Goal: Task Accomplishment & Management: Manage account settings

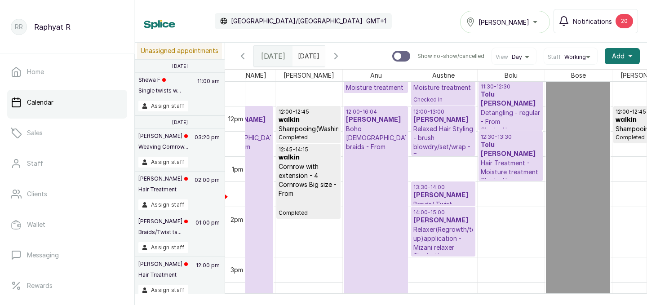
click at [527, 25] on div "Tasala Lekki" at bounding box center [505, 22] width 78 height 11
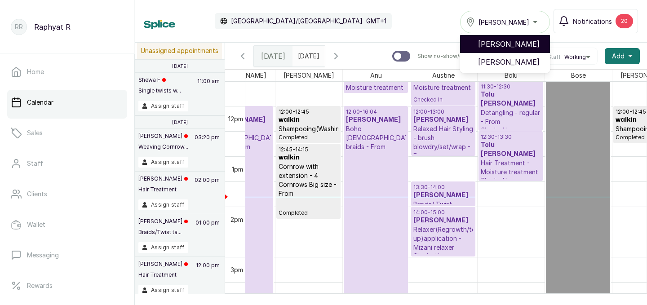
click at [519, 49] on span "[PERSON_NAME]" at bounding box center [510, 44] width 65 height 11
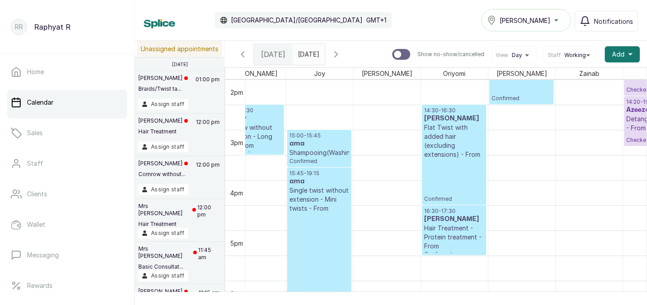
scroll to position [705, 118]
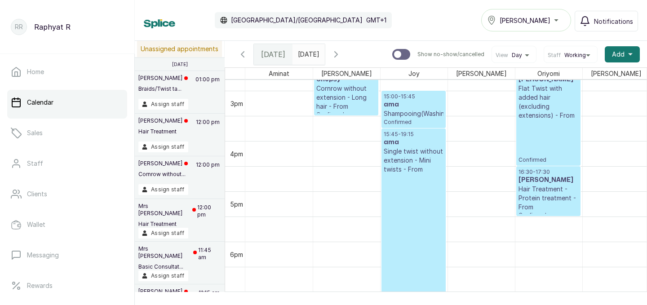
click at [410, 100] on p "15:00 - 15:45" at bounding box center [414, 96] width 60 height 7
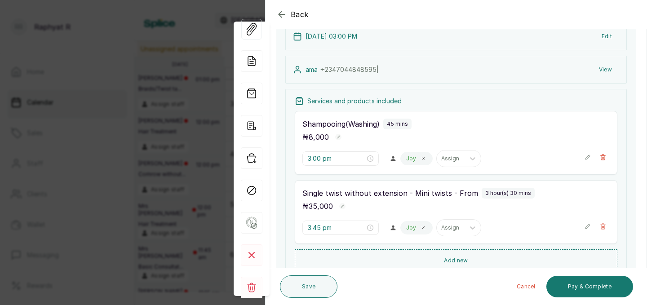
click at [281, 17] on icon "button" at bounding box center [281, 14] width 6 height 6
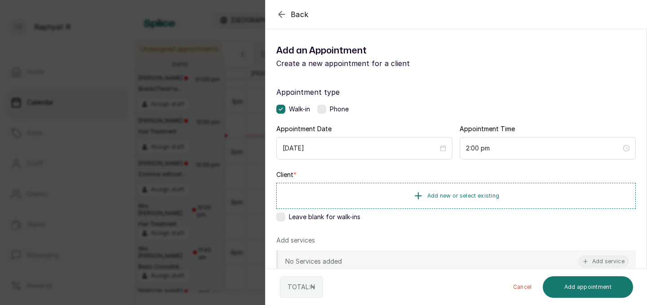
click at [133, 100] on div "Back Add Appointment Add an Appointment Create a new appointment for a client A…" at bounding box center [323, 152] width 647 height 305
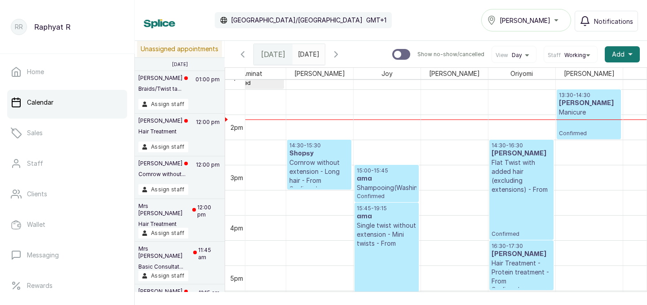
scroll to position [671, 0]
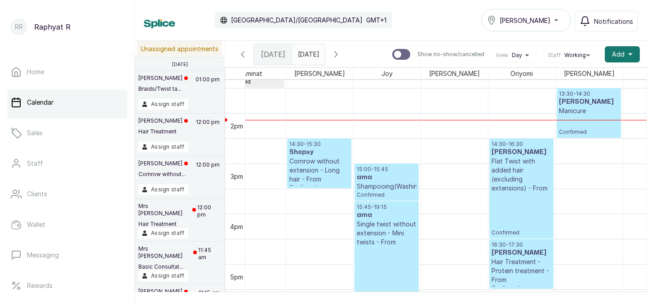
click at [587, 98] on h3 "[PERSON_NAME]" at bounding box center [589, 101] width 60 height 9
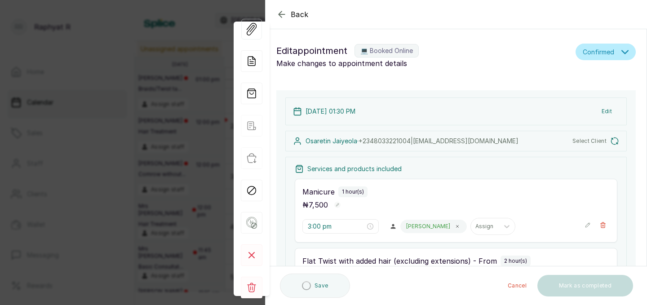
type input "1:30 pm"
type input "2:30 pm"
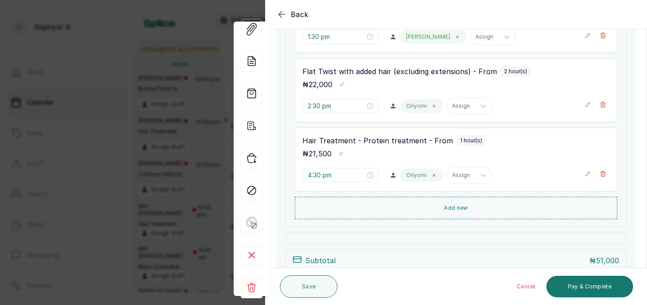
scroll to position [200, 0]
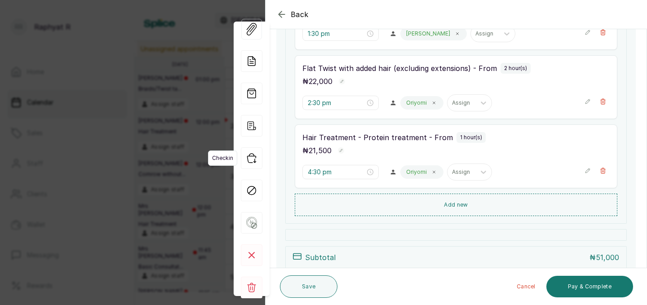
click at [251, 159] on icon "button" at bounding box center [252, 158] width 22 height 22
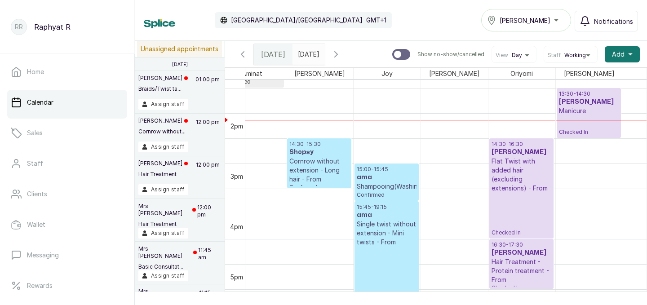
click at [522, 146] on p "14:30 - 16:30" at bounding box center [521, 144] width 60 height 7
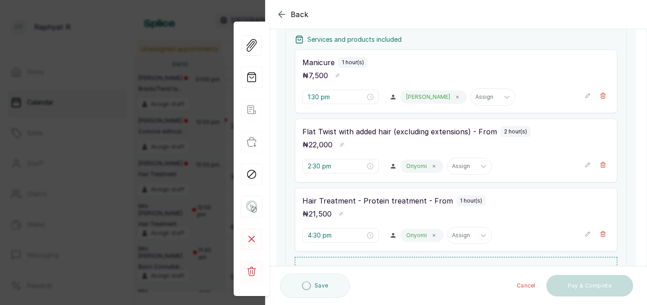
scroll to position [134, 0]
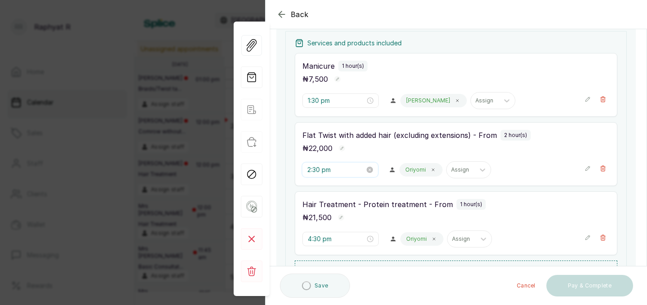
click at [322, 167] on input "2:30 pm" at bounding box center [335, 170] width 57 height 10
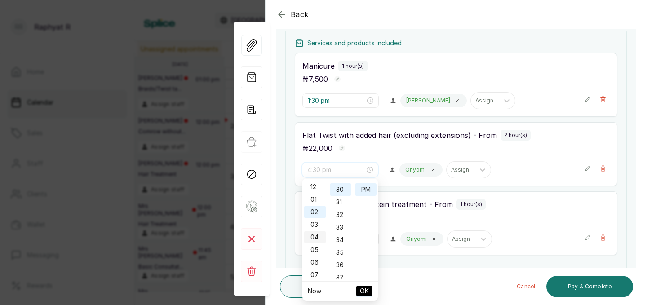
scroll to position [0, 0]
click at [314, 216] on div "02" at bounding box center [315, 213] width 22 height 13
type input "2:00 pm"
click at [341, 191] on div "00" at bounding box center [341, 188] width 22 height 13
click at [366, 287] on span "OK" at bounding box center [364, 291] width 9 height 17
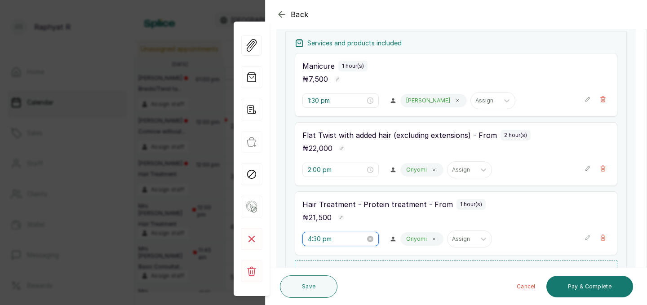
click at [321, 240] on input "4:30 pm" at bounding box center [336, 239] width 57 height 10
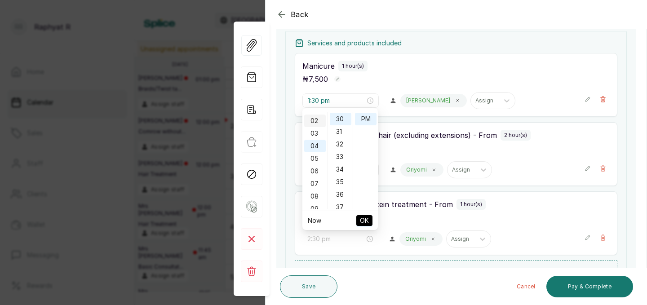
click at [315, 122] on div "02" at bounding box center [315, 121] width 22 height 13
click at [341, 116] on div "00" at bounding box center [341, 118] width 22 height 13
type input "2:00 pm"
click at [360, 221] on span "OK" at bounding box center [364, 220] width 9 height 17
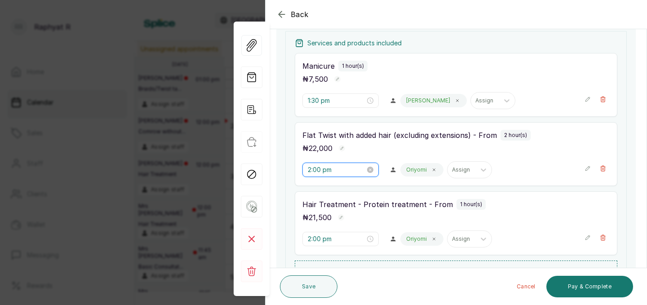
click at [318, 170] on input "2:00 pm" at bounding box center [336, 170] width 57 height 10
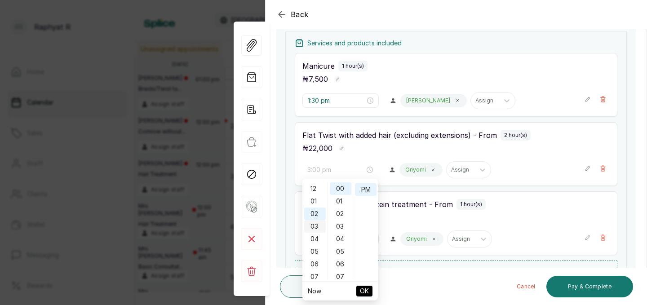
click at [317, 225] on div "03" at bounding box center [315, 226] width 22 height 13
click at [366, 294] on span "OK" at bounding box center [364, 291] width 9 height 17
type input "2:00 pm"
type input "3:00 pm"
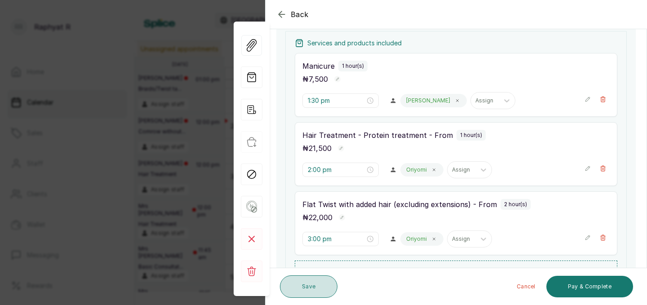
click at [315, 287] on button "Save" at bounding box center [308, 286] width 57 height 22
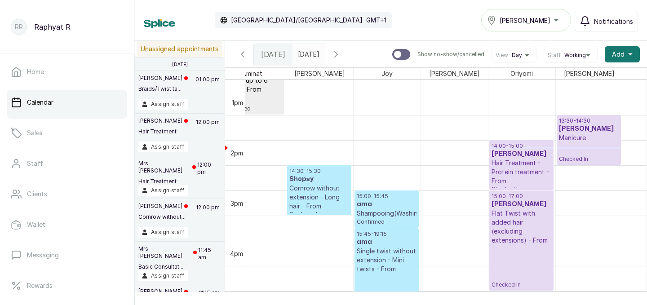
scroll to position [643, 27]
click at [592, 124] on p "13:30 - 14:30" at bounding box center [589, 122] width 60 height 7
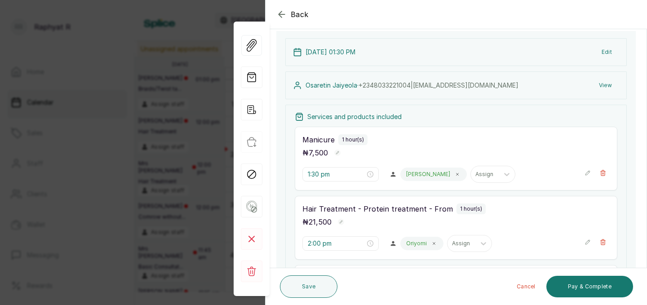
scroll to position [61, 0]
click at [322, 173] on input "1:30 pm" at bounding box center [335, 174] width 57 height 10
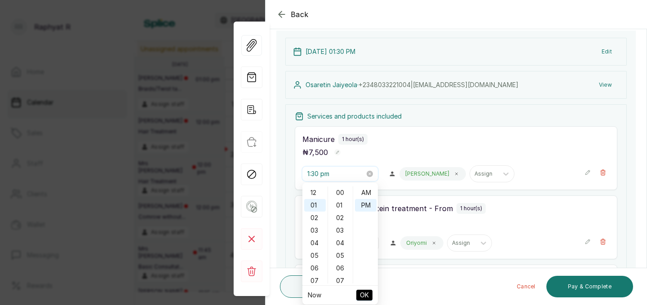
scroll to position [12, 0]
click at [315, 201] on div "02" at bounding box center [315, 206] width 22 height 13
type input "2:00 pm"
click at [340, 192] on div "00" at bounding box center [341, 192] width 22 height 13
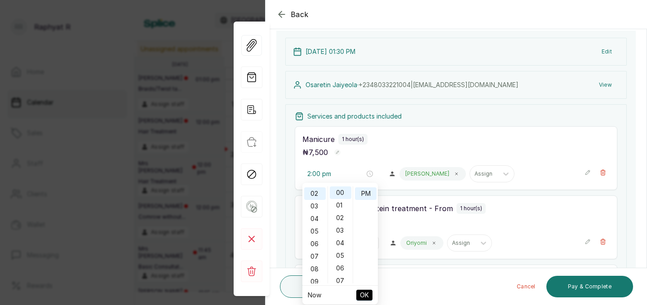
click at [366, 293] on span "OK" at bounding box center [364, 295] width 9 height 17
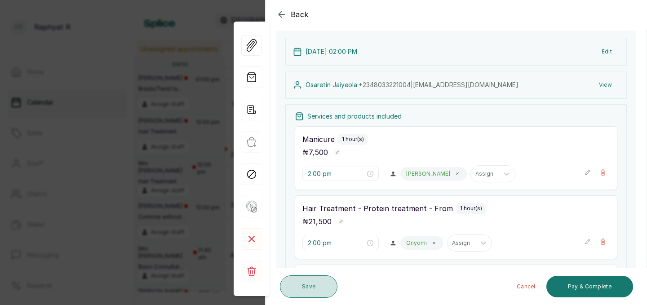
click at [325, 285] on button "Save" at bounding box center [308, 286] width 57 height 22
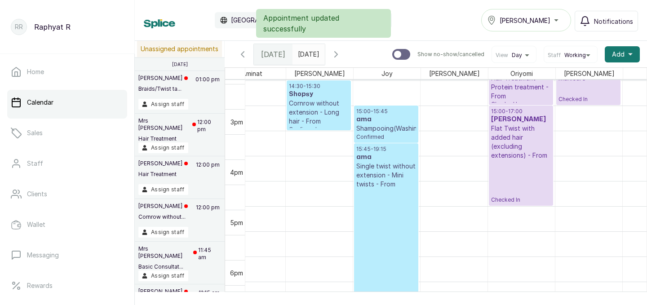
scroll to position [729, 0]
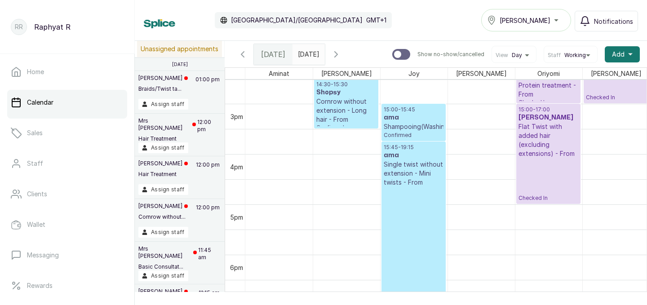
click at [423, 106] on p "15:00 - 15:45" at bounding box center [414, 109] width 60 height 7
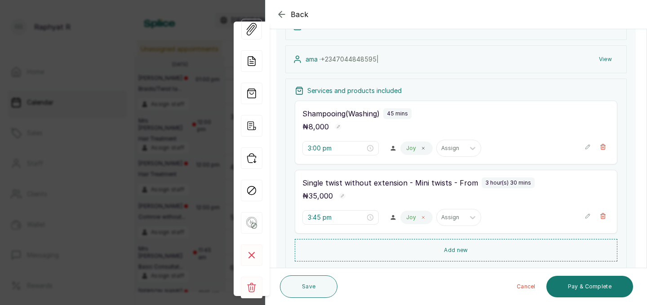
click at [421, 217] on icon at bounding box center [423, 217] width 4 height 4
click at [405, 217] on div at bounding box center [414, 217] width 19 height 8
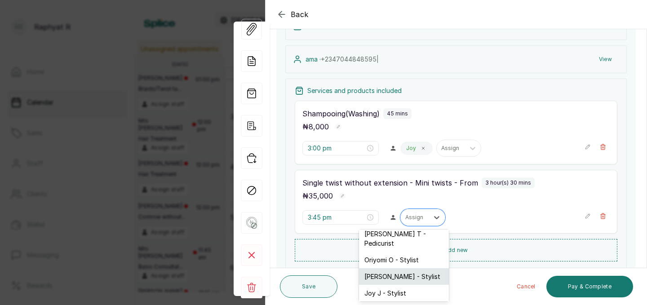
click at [393, 268] on div "[PERSON_NAME] - Stylist" at bounding box center [404, 276] width 90 height 17
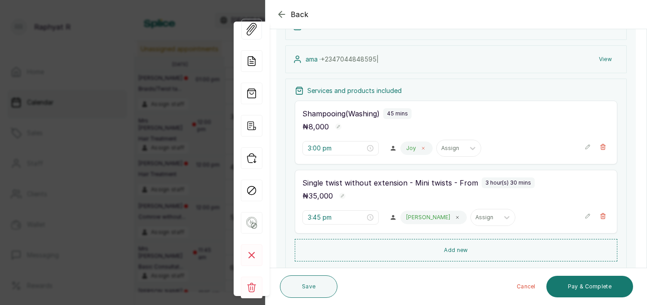
click at [419, 151] on span at bounding box center [422, 148] width 7 height 7
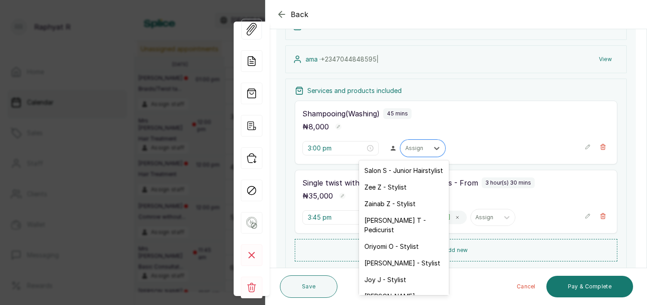
click at [405, 151] on div at bounding box center [414, 148] width 19 height 8
click at [385, 255] on div "[PERSON_NAME] - Stylist" at bounding box center [404, 263] width 90 height 17
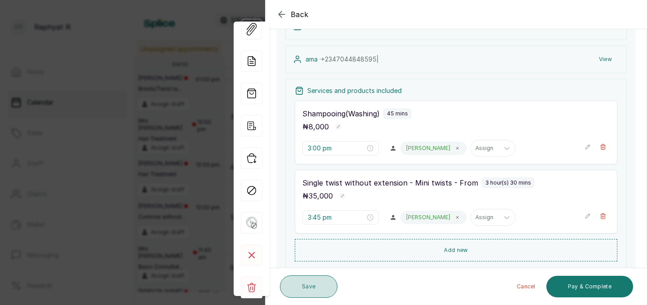
click at [317, 284] on button "Save" at bounding box center [308, 286] width 57 height 22
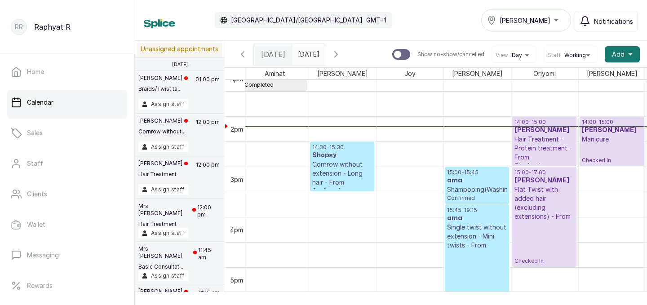
scroll to position [0, 0]
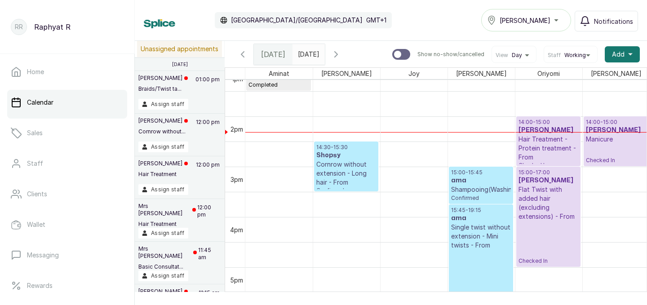
click at [599, 125] on p "14:00 - 15:00" at bounding box center [616, 122] width 60 height 7
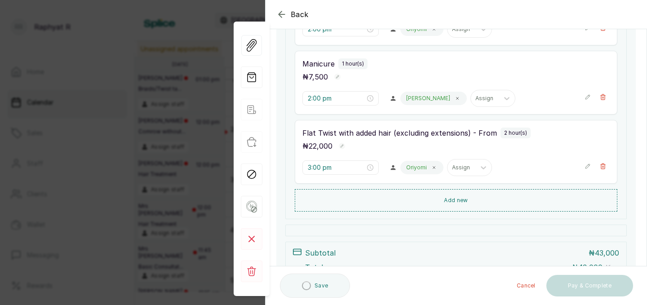
scroll to position [212, 0]
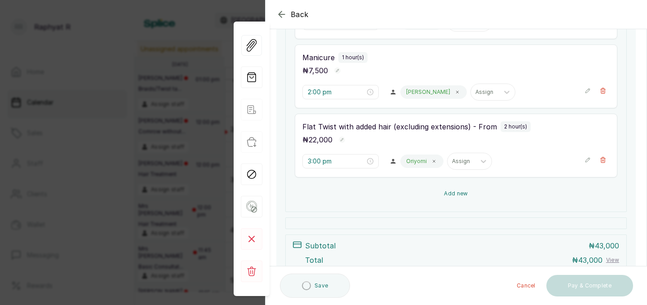
click at [459, 195] on button "Add new" at bounding box center [456, 194] width 322 height 22
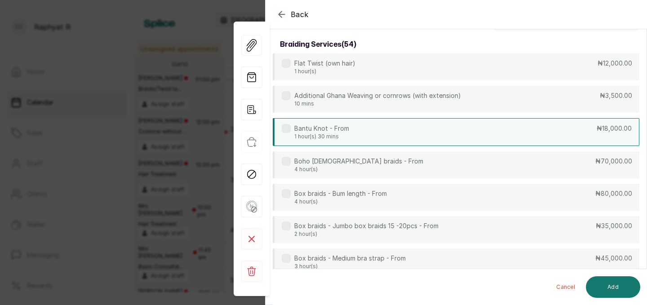
scroll to position [0, 0]
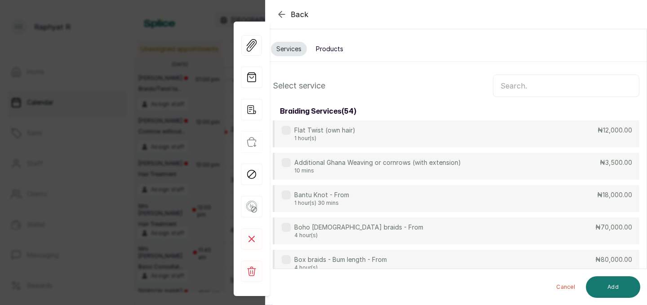
click at [519, 81] on input "text" at bounding box center [566, 86] width 146 height 22
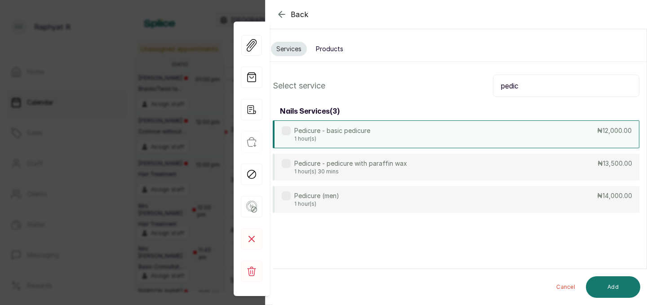
type input "pedic"
click at [460, 142] on div "Pedicure - basic pedicure 1 hour(s) ₦12,000.00" at bounding box center [456, 134] width 366 height 28
click at [621, 292] on button "Add" at bounding box center [613, 287] width 54 height 22
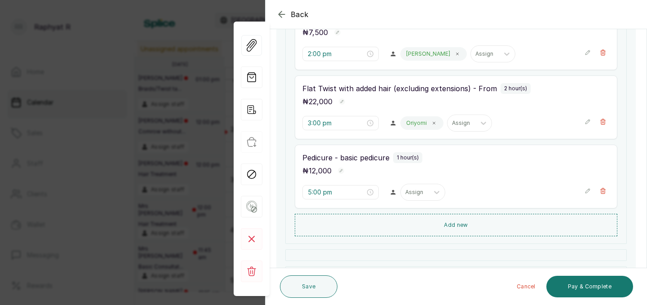
scroll to position [263, 0]
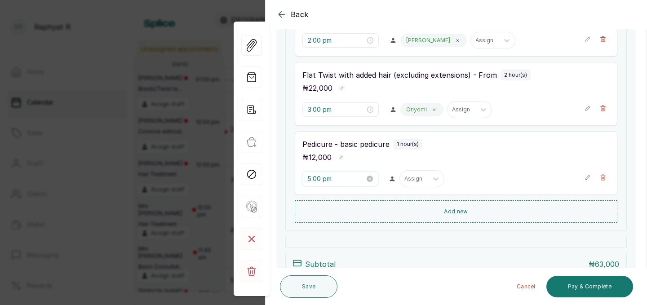
click at [322, 182] on input "5:00 pm" at bounding box center [335, 179] width 57 height 10
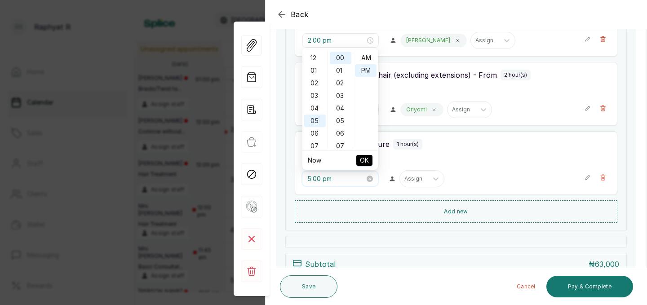
scroll to position [12, 0]
click at [314, 65] on div "03" at bounding box center [315, 65] width 22 height 13
type input "3:00 pm"
click at [364, 159] on span "OK" at bounding box center [364, 160] width 9 height 17
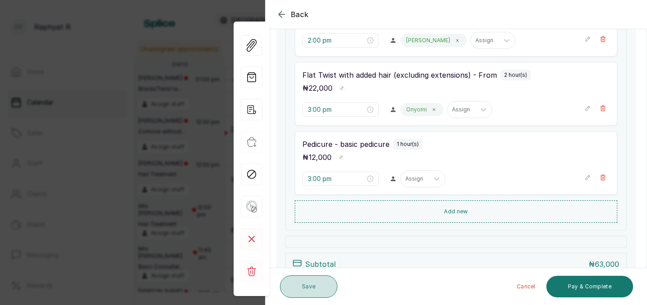
click at [303, 289] on button "Save" at bounding box center [308, 286] width 57 height 22
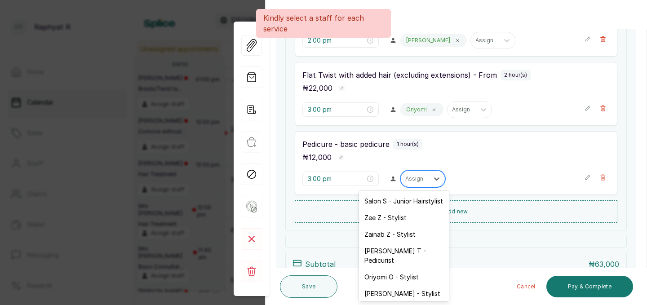
click at [401, 183] on div "Assign" at bounding box center [415, 179] width 28 height 12
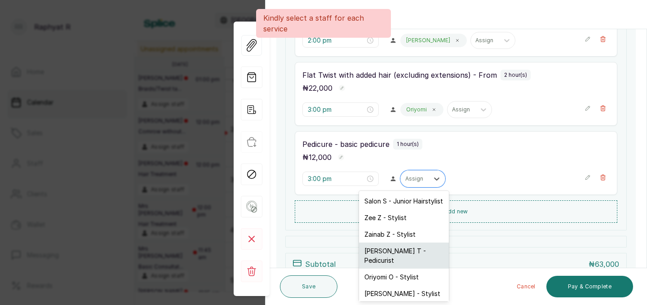
click at [386, 252] on div "[PERSON_NAME] T - Pedicurist" at bounding box center [404, 256] width 90 height 26
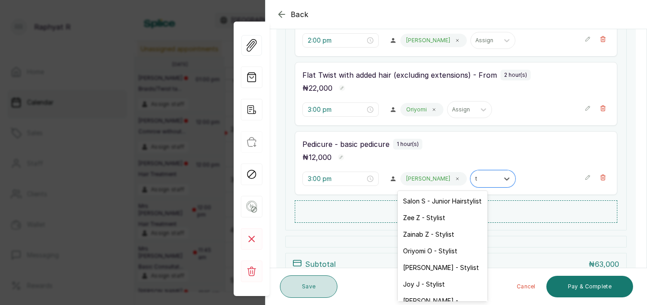
type input "t"
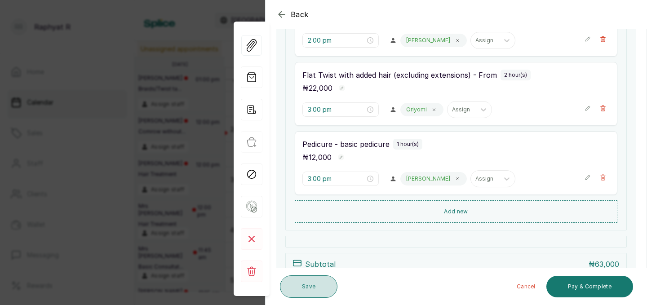
click at [321, 287] on button "Save" at bounding box center [308, 286] width 57 height 22
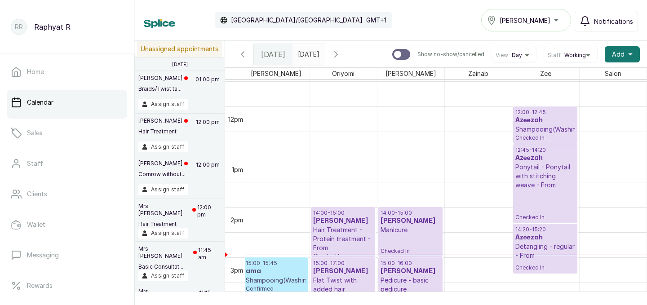
scroll to position [575, 0]
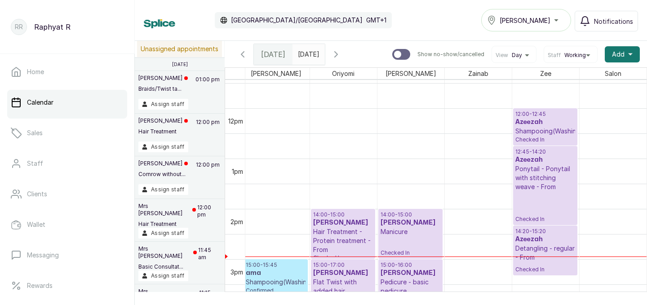
click at [544, 117] on p "12:00 - 12:45" at bounding box center [545, 113] width 60 height 7
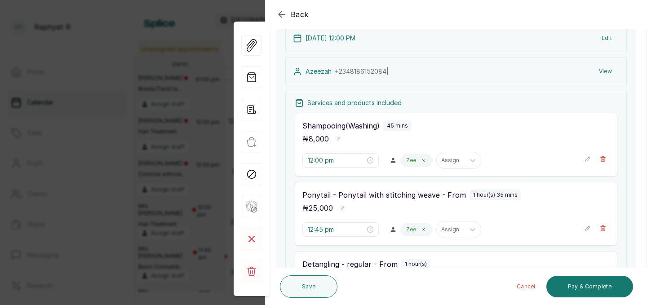
scroll to position [75, 0]
click at [590, 158] on icon "button" at bounding box center [587, 158] width 6 height 6
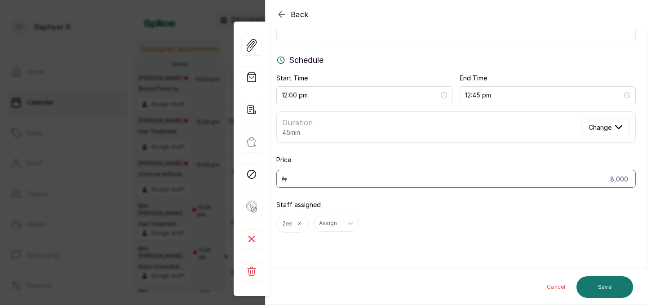
scroll to position [0, 0]
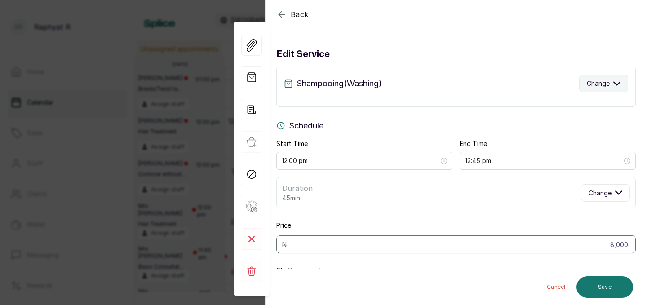
click at [609, 85] on span "Change" at bounding box center [598, 83] width 23 height 9
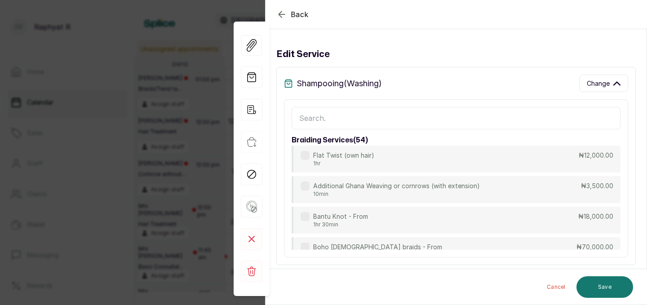
click at [415, 119] on input "text" at bounding box center [455, 118] width 329 height 22
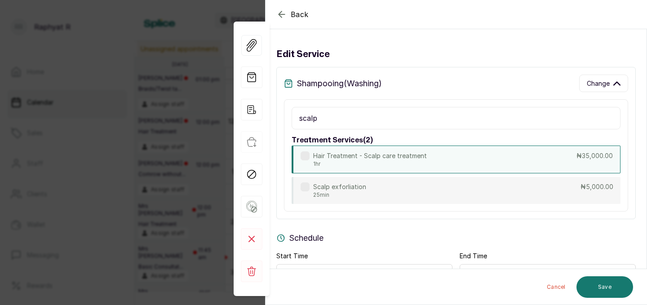
type input "scalp"
click at [404, 155] on p "Hair Treatment - Scalp care treatment" at bounding box center [370, 155] width 114 height 9
type input "1:00 pm"
type input "35,000"
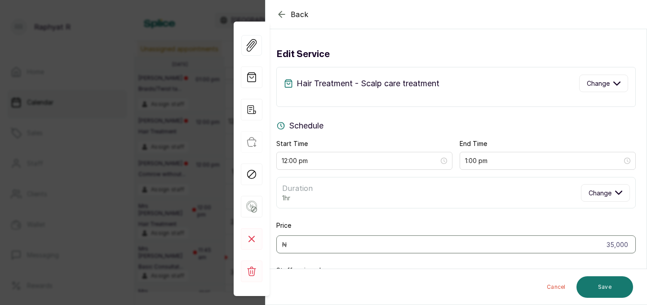
scroll to position [66, 0]
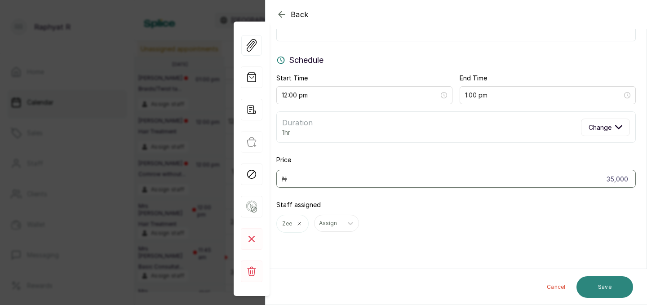
click at [604, 286] on button "Save" at bounding box center [604, 287] width 57 height 22
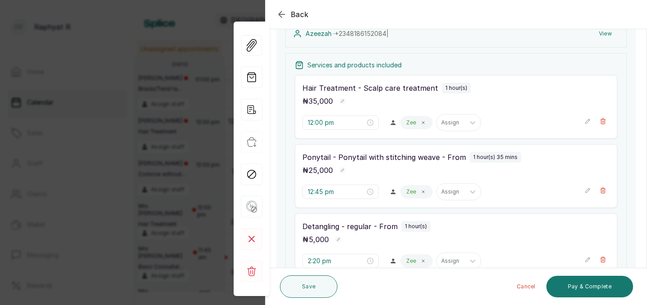
scroll to position [113, 0]
click at [324, 192] on input "12:45 pm" at bounding box center [336, 191] width 57 height 10
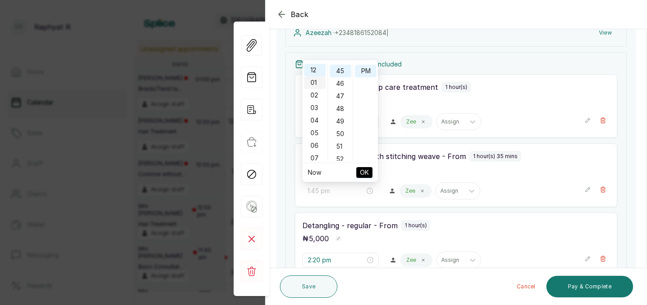
click at [315, 81] on div "01" at bounding box center [315, 82] width 22 height 13
click at [344, 66] on div "00" at bounding box center [341, 70] width 22 height 13
type input "1:00 pm"
click at [367, 174] on span "OK" at bounding box center [364, 172] width 9 height 17
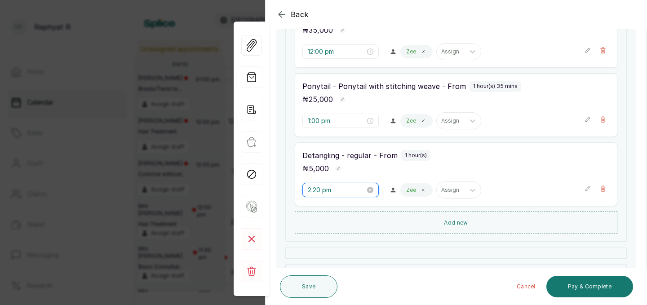
click at [320, 189] on input "2:20 pm" at bounding box center [336, 190] width 57 height 10
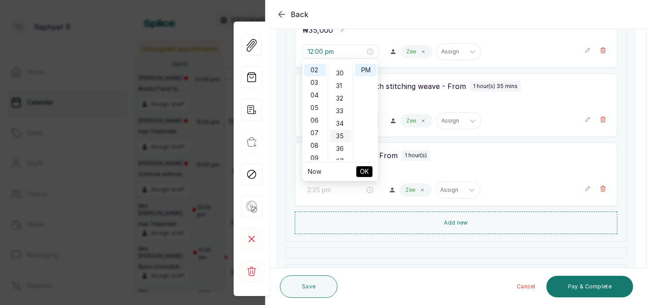
click at [340, 134] on div "35" at bounding box center [341, 136] width 22 height 13
type input "2:35 pm"
click at [362, 171] on span "OK" at bounding box center [364, 171] width 9 height 17
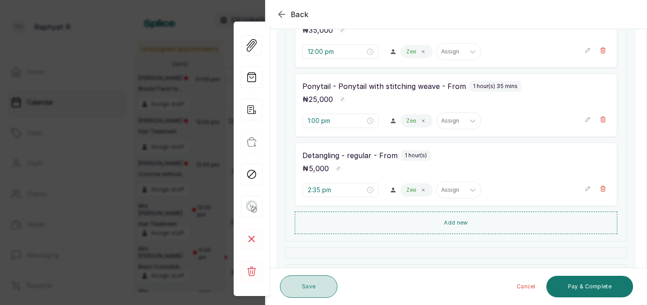
click at [325, 281] on button "Save" at bounding box center [308, 286] width 57 height 22
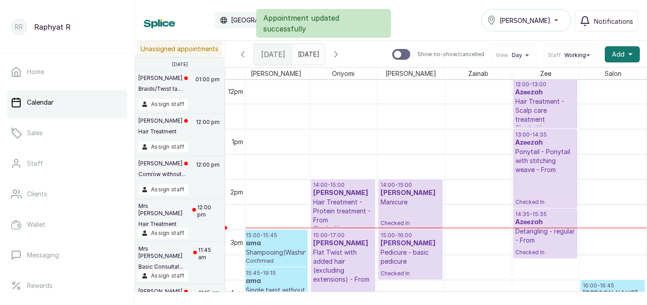
click at [541, 91] on h3 "Azeezah" at bounding box center [545, 92] width 60 height 9
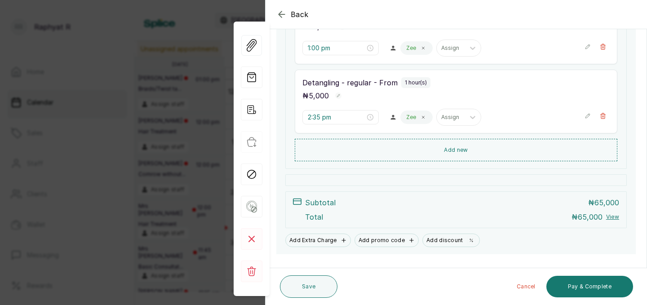
scroll to position [273, 0]
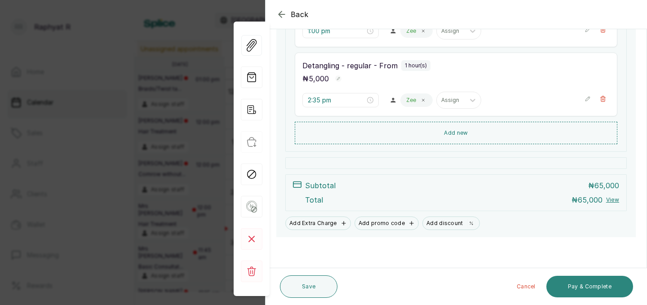
click at [585, 284] on button "Pay & Complete" at bounding box center [589, 287] width 87 height 22
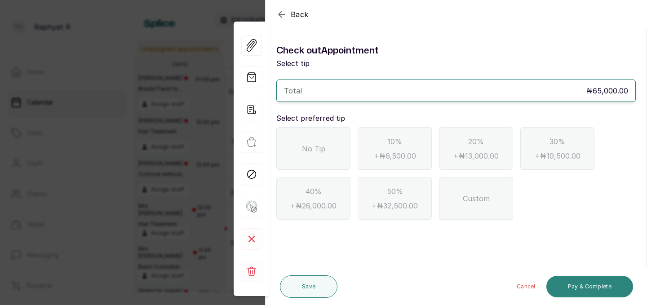
scroll to position [0, 0]
click at [314, 153] on span "No Tip" at bounding box center [313, 148] width 23 height 11
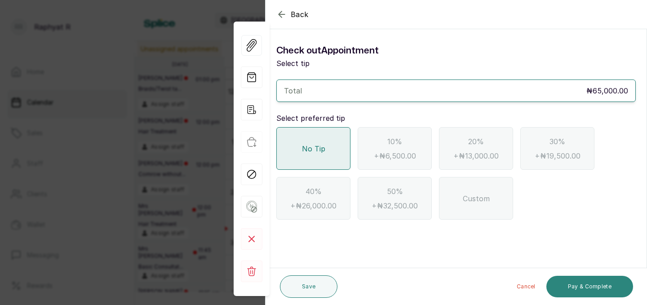
click at [574, 284] on button "Pay & Complete" at bounding box center [589, 287] width 87 height 22
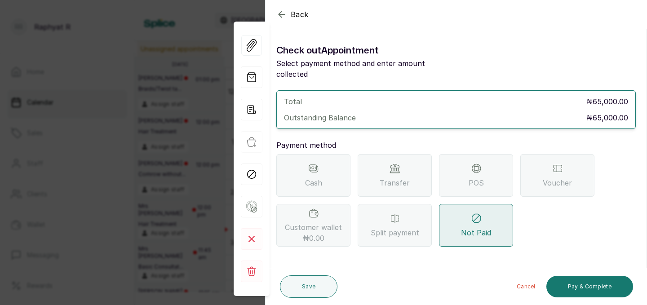
click at [503, 158] on div "POS" at bounding box center [476, 175] width 74 height 43
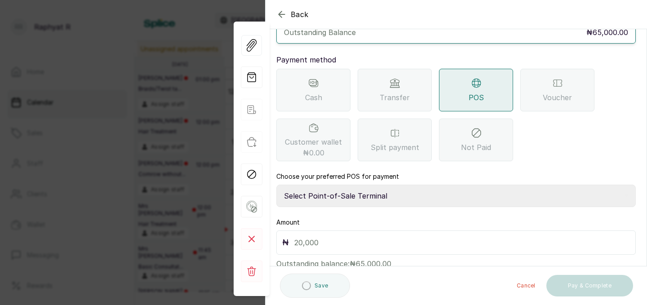
scroll to position [100, 0]
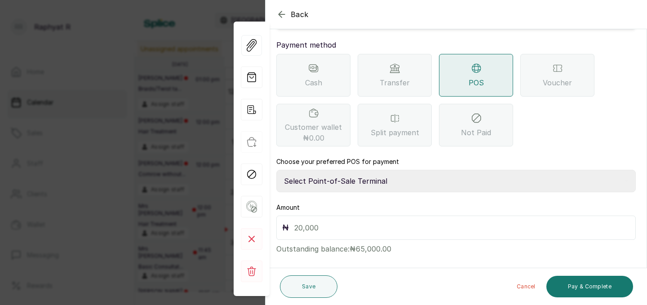
click at [395, 172] on select "Select Point-of-Sale Terminal Traction Providus Bank" at bounding box center [455, 181] width 359 height 22
select select "b1594abb-eea2-48ba-bf5f-ff0754569b84"
click at [348, 221] on input "text" at bounding box center [461, 227] width 335 height 13
type input "65,000"
click at [578, 280] on button "Pay & Complete" at bounding box center [589, 287] width 87 height 22
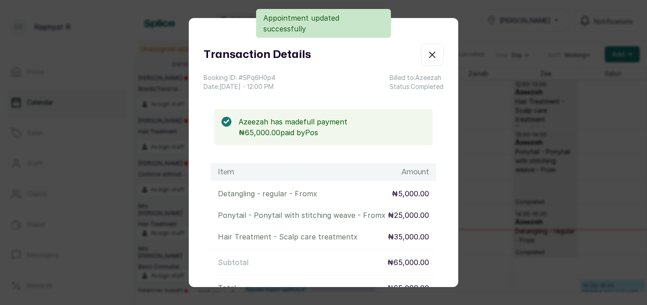
click at [437, 288] on div "Transaction Details Booking ID: # SPq6H0p4 Date: [DATE] ・ 12:00 PM Billed to: A…" at bounding box center [323, 152] width 647 height 305
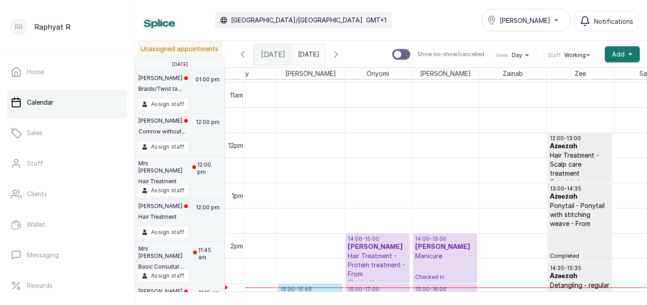
scroll to position [551, 90]
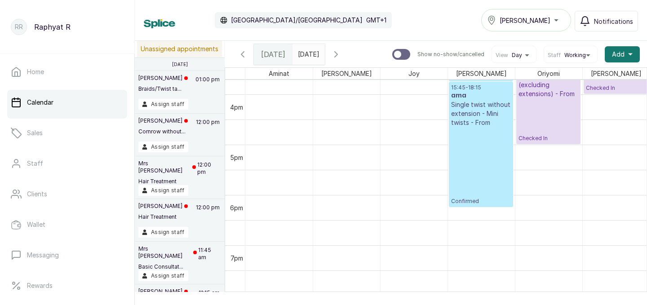
drag, startPoint x: 478, startPoint y: 255, endPoint x: 478, endPoint y: 207, distance: 47.6
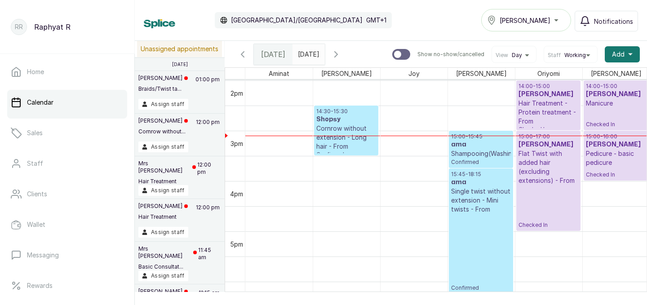
click at [476, 139] on p "15:00 - 15:45" at bounding box center [481, 136] width 60 height 7
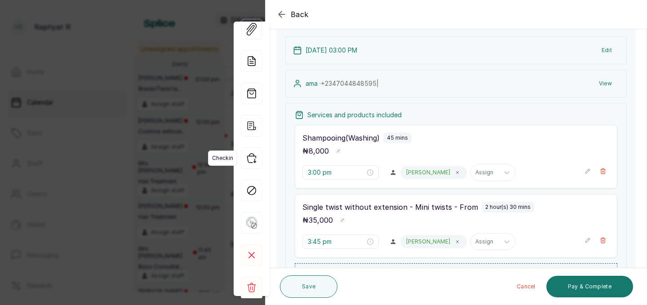
click at [254, 157] on icon "button" at bounding box center [252, 158] width 22 height 22
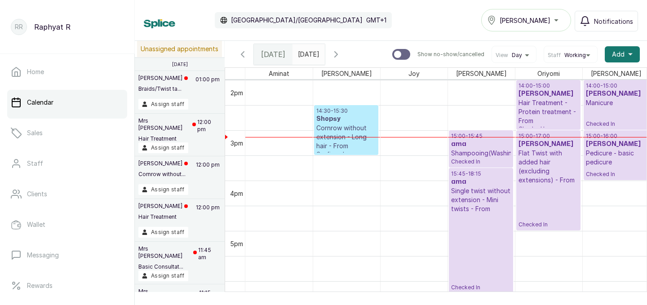
scroll to position [708, 0]
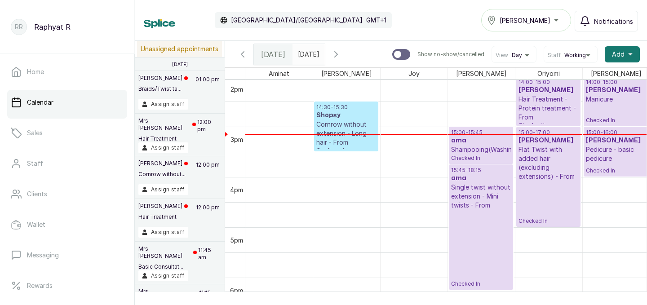
click at [469, 134] on p "15:00 - 15:45" at bounding box center [481, 132] width 60 height 7
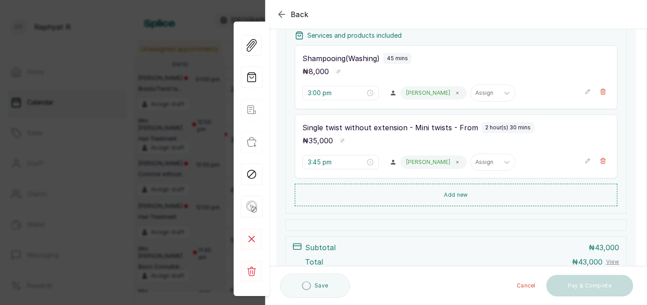
scroll to position [158, 0]
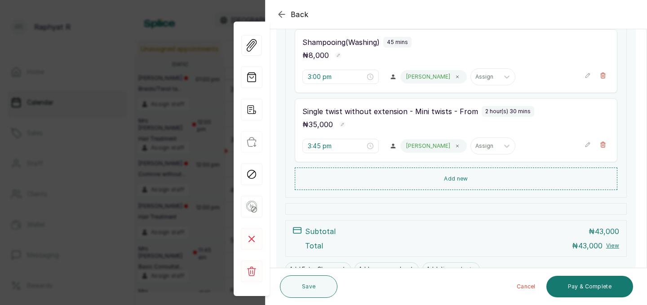
click at [278, 13] on icon "button" at bounding box center [281, 14] width 11 height 11
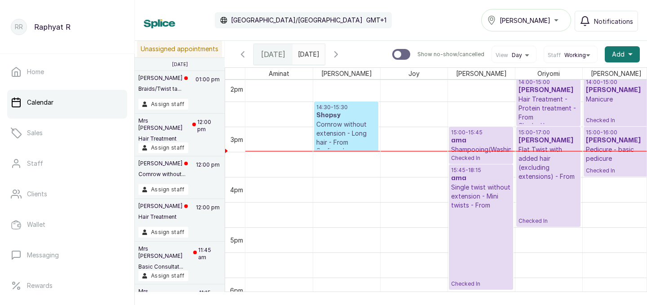
click at [339, 110] on p "14:30 - 15:30" at bounding box center [346, 107] width 60 height 7
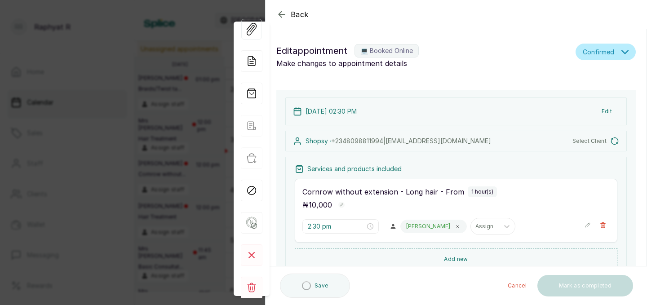
type input "2:30 pm"
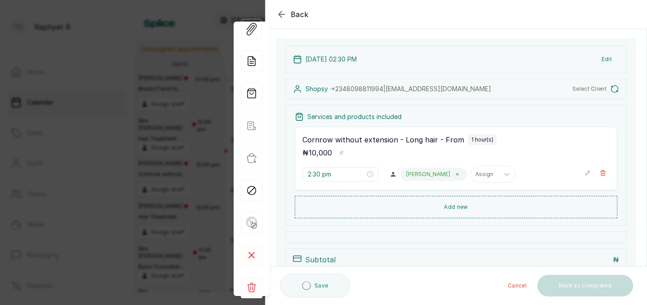
scroll to position [62, 0]
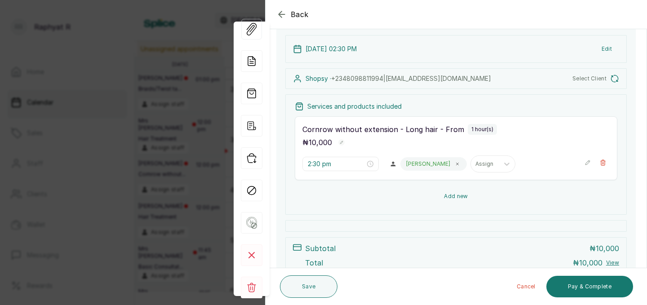
click at [442, 203] on button "Add new" at bounding box center [456, 196] width 322 height 22
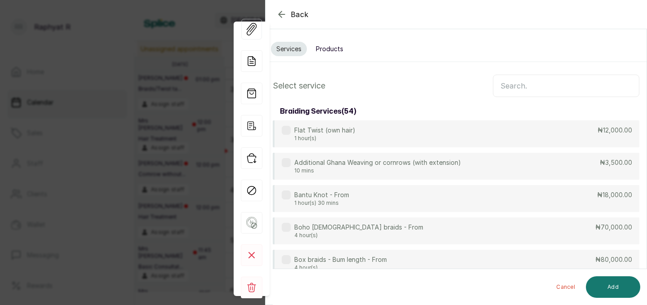
click at [521, 87] on input "text" at bounding box center [566, 86] width 146 height 22
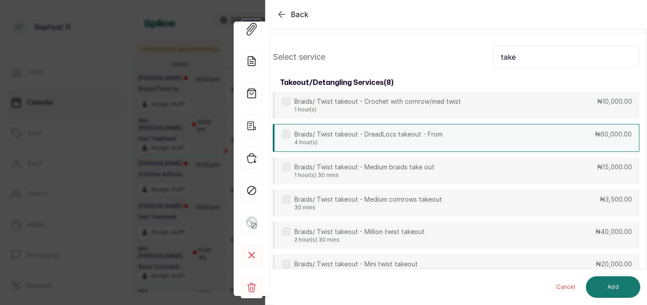
scroll to position [35, 0]
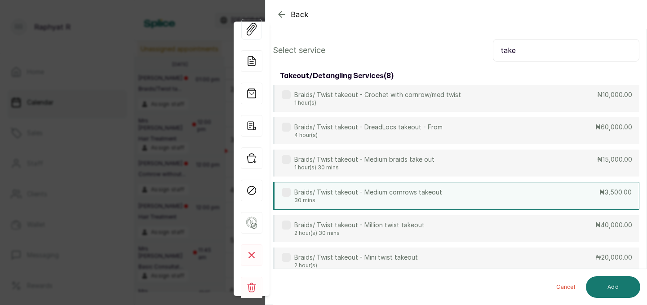
type input "take"
click at [447, 184] on div "Braids/ Twist takeout - Medium cornrows takeout 30 mins ₦3,500.00" at bounding box center [456, 196] width 366 height 28
click at [613, 284] on button "Add" at bounding box center [613, 287] width 54 height 22
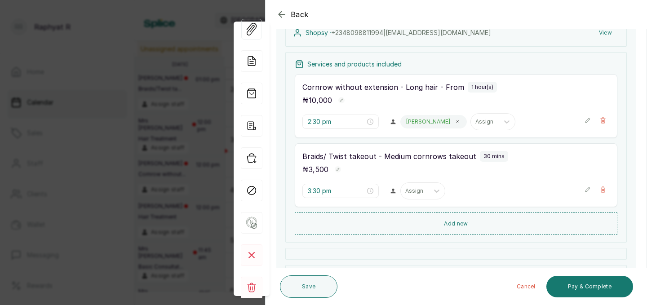
scroll to position [117, 0]
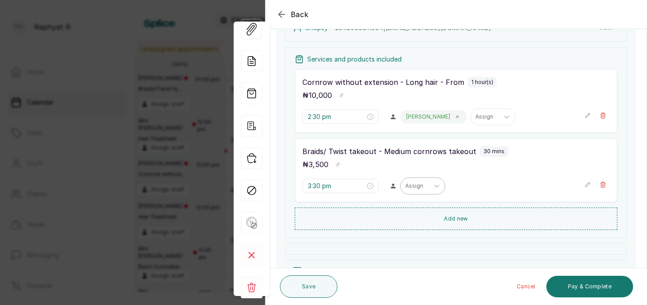
click at [405, 183] on div at bounding box center [414, 186] width 19 height 8
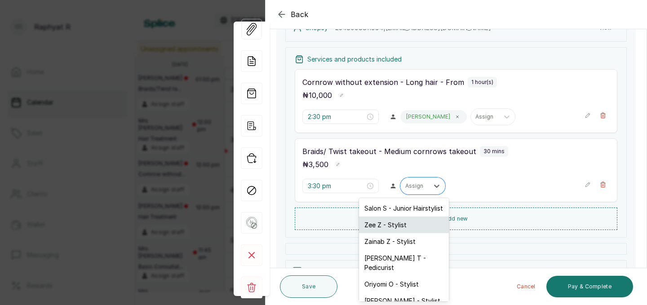
scroll to position [50, 0]
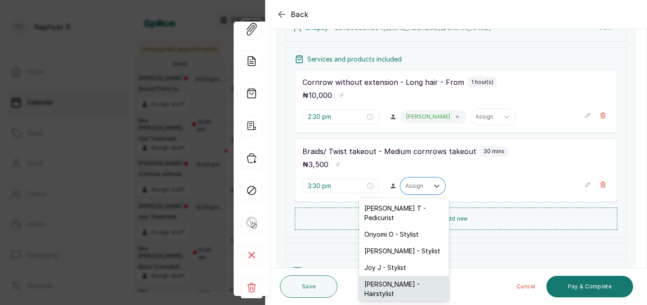
click at [394, 276] on div "[PERSON_NAME] - Hairstylist" at bounding box center [404, 289] width 90 height 26
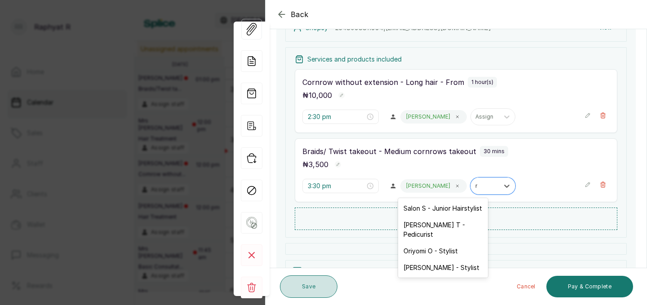
type input "r"
click at [299, 282] on button "Save" at bounding box center [308, 286] width 57 height 22
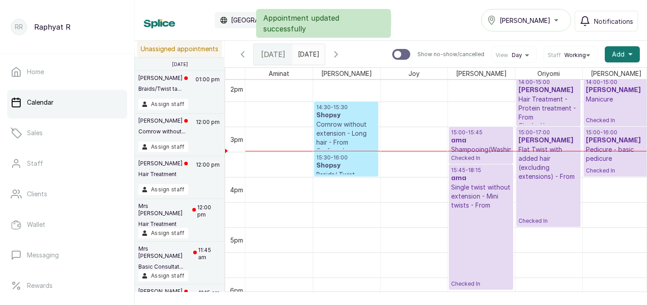
click at [335, 106] on p "14:30 - 15:30" at bounding box center [346, 107] width 60 height 7
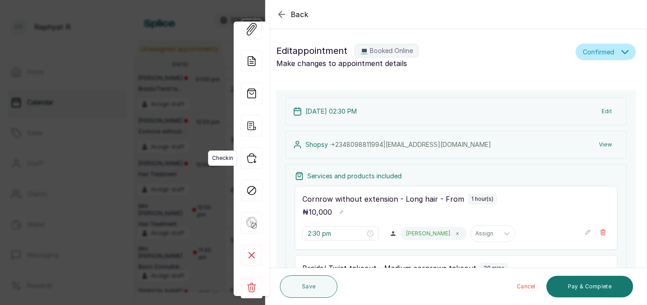
click at [251, 159] on icon "button" at bounding box center [252, 158] width 22 height 22
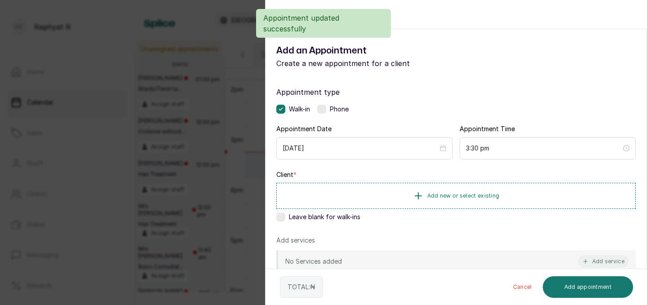
click at [154, 169] on div "Back Add Appointment Add an Appointment Create a new appointment for a client A…" at bounding box center [323, 152] width 647 height 305
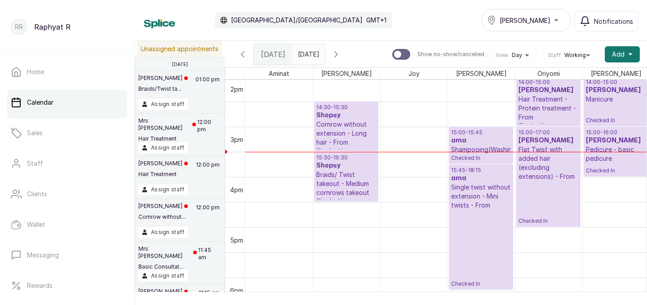
drag, startPoint x: 345, startPoint y: 175, endPoint x: 346, endPoint y: 195, distance: 20.3
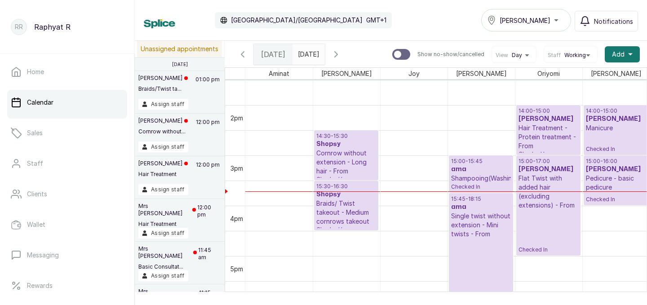
scroll to position [681, 0]
click at [541, 160] on p "15:00 - 17:00" at bounding box center [548, 159] width 60 height 7
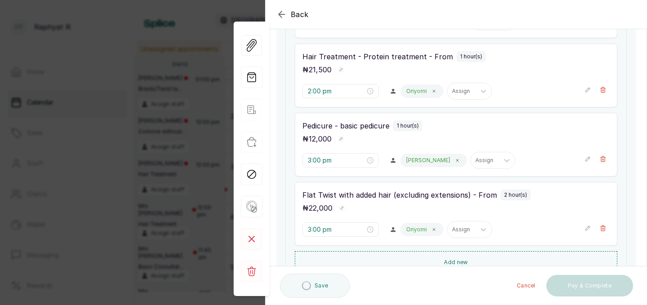
scroll to position [212, 0]
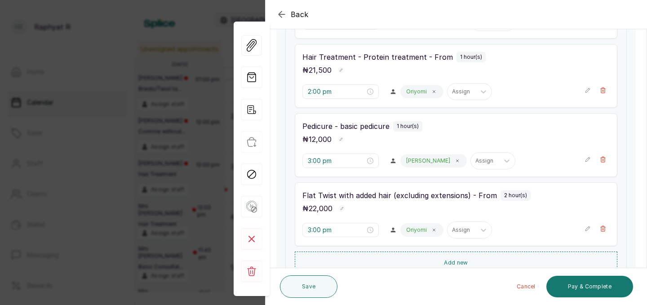
click at [588, 228] on icon "button" at bounding box center [587, 228] width 6 height 6
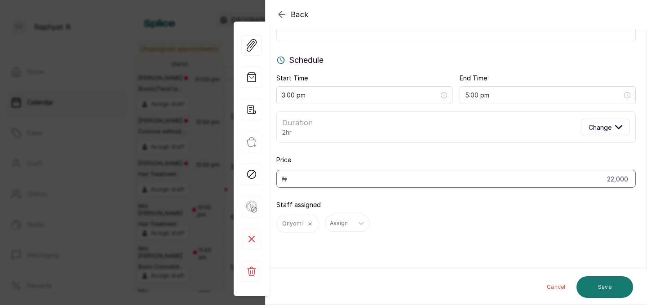
scroll to position [0, 0]
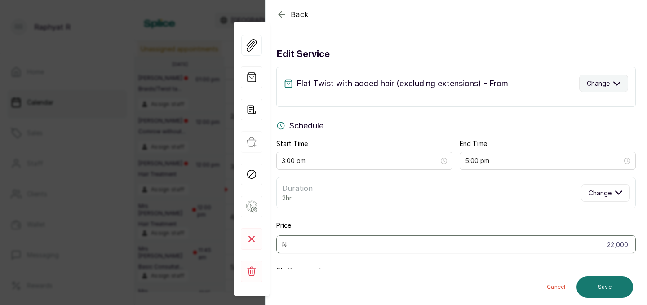
click at [592, 84] on span "Change" at bounding box center [598, 83] width 23 height 9
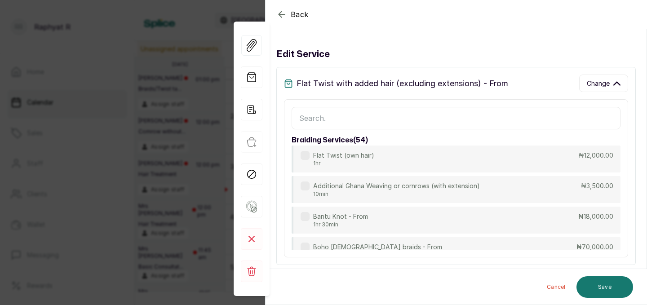
click at [441, 122] on input "text" at bounding box center [455, 118] width 329 height 22
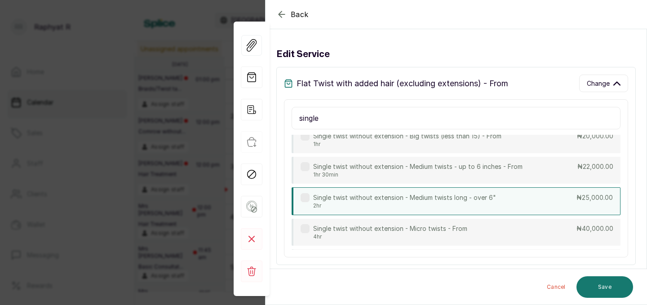
scroll to position [263, 0]
type input "single"
click at [400, 198] on p "Single twist without extension - Medium twists long - over 6"" at bounding box center [404, 198] width 183 height 9
type input "25,000"
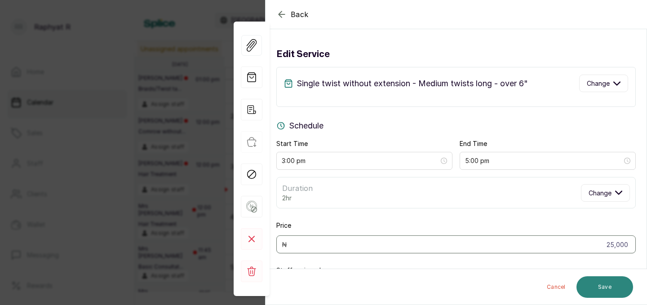
click at [610, 288] on button "Save" at bounding box center [604, 287] width 57 height 22
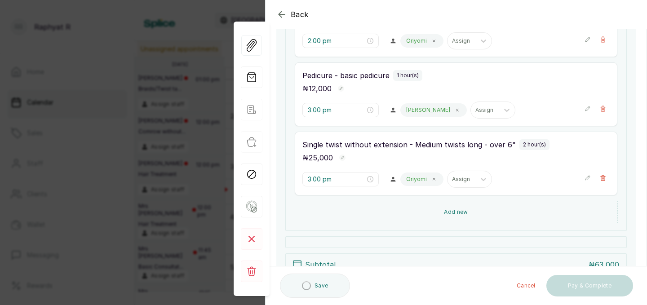
scroll to position [262, 0]
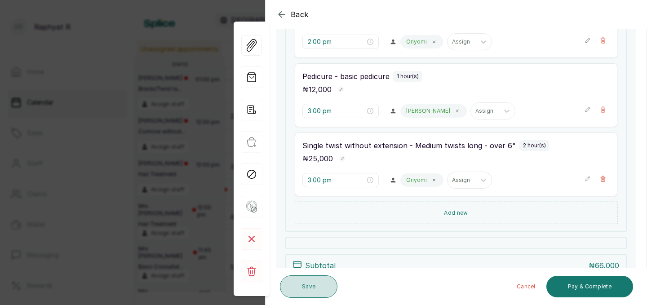
click at [296, 284] on button "Save" at bounding box center [308, 286] width 57 height 22
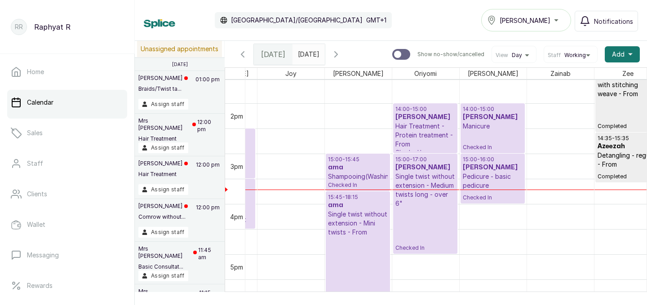
scroll to position [0, 0]
